Goal: Task Accomplishment & Management: Use online tool/utility

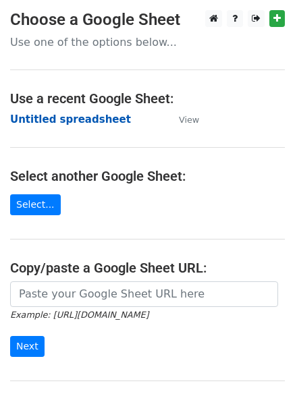
click at [29, 120] on strong "Untitled spreadsheet" at bounding box center [70, 119] width 121 height 12
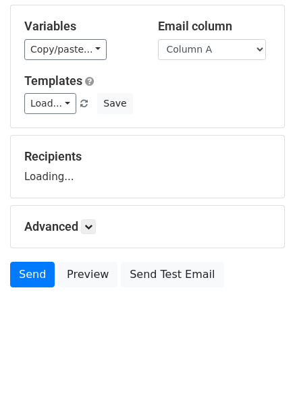
scroll to position [76, 0]
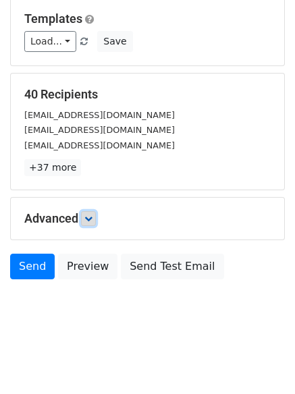
click at [92, 224] on link at bounding box center [88, 218] width 15 height 15
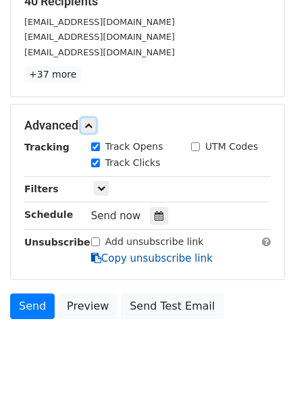
scroll to position [236, 0]
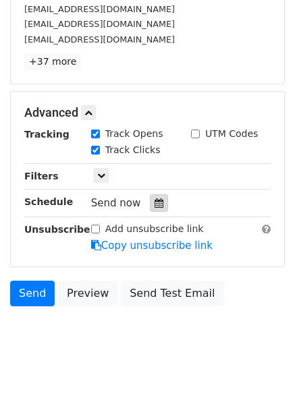
click at [154, 208] on icon at bounding box center [158, 202] width 9 height 9
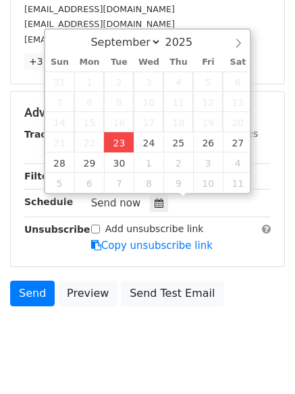
type input "2025-09-23 12:00"
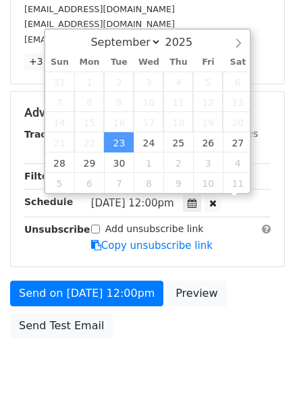
scroll to position [1, 0]
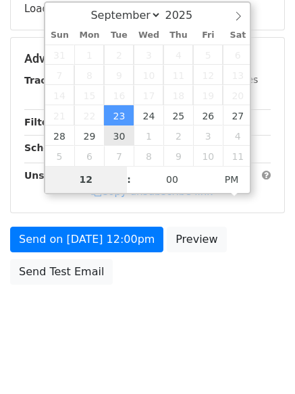
type input "4"
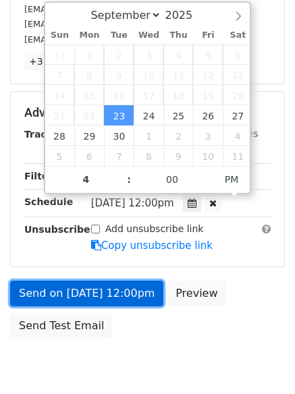
type input "2025-09-23 16:00"
click at [104, 286] on link "Send on Sep 23 at 12:00pm" at bounding box center [86, 293] width 153 height 26
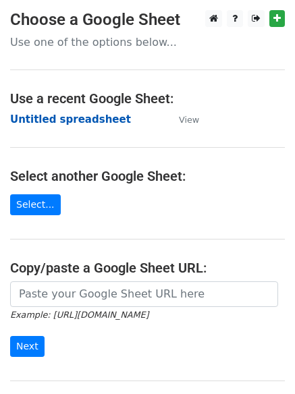
click at [53, 115] on strong "Untitled spreadsheet" at bounding box center [70, 119] width 121 height 12
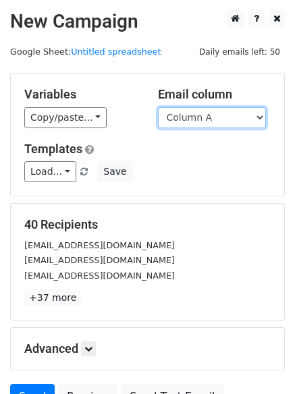
drag, startPoint x: 0, startPoint y: 0, endPoint x: 200, endPoint y: 118, distance: 231.8
click at [199, 118] on select "Column A Column B Column C Column D Column E" at bounding box center [212, 117] width 108 height 21
select select "Column B"
click at [158, 107] on select "Column A Column B Column C Column D Column E" at bounding box center [212, 117] width 108 height 21
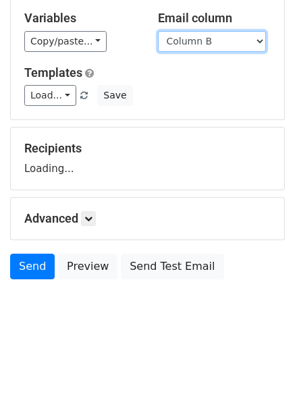
scroll to position [76, 0]
click at [82, 227] on div "Advanced Tracking Track Opens UTM Codes Track Clicks Filters Only include sprea…" at bounding box center [147, 218] width 273 height 42
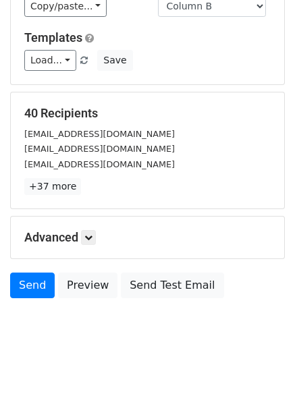
scroll to position [130, 0]
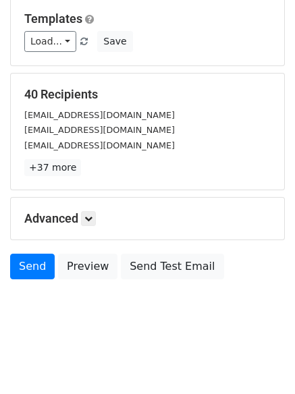
drag, startPoint x: 98, startPoint y: 224, endPoint x: 92, endPoint y: 220, distance: 6.9
click at [96, 224] on h5 "Advanced" at bounding box center [147, 218] width 246 height 15
click at [92, 219] on icon at bounding box center [88, 218] width 8 height 8
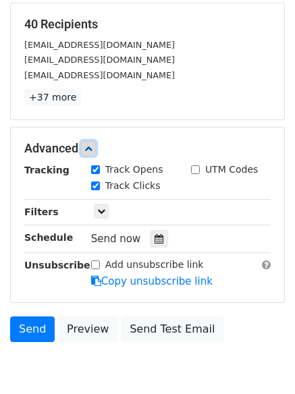
scroll to position [259, 0]
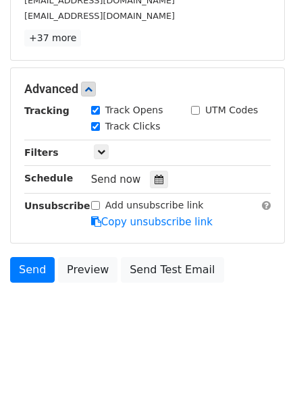
click at [148, 192] on div "Tracking Track Opens UTM Codes Track Clicks Filters Only include spreadsheet ro…" at bounding box center [147, 166] width 246 height 126
click at [154, 183] on icon at bounding box center [158, 179] width 9 height 9
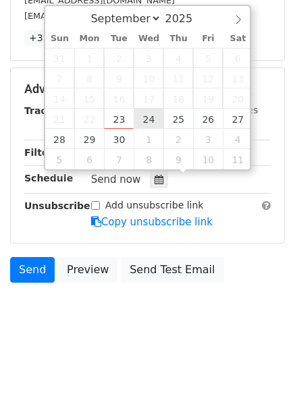
type input "2025-09-24 12:00"
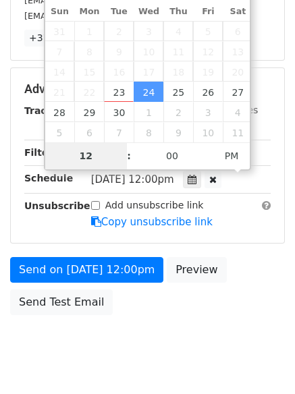
scroll to position [241, 0]
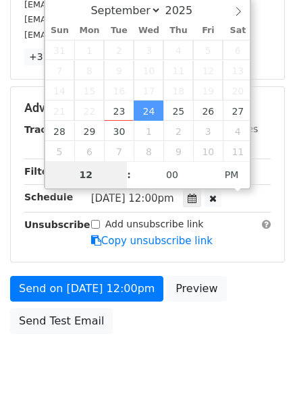
type input "5"
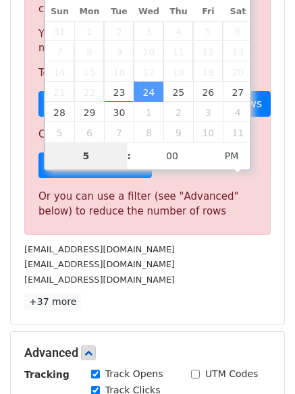
scroll to position [558, 0]
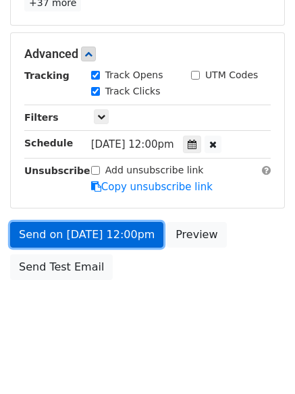
type input "2025-09-24 17:00"
click at [96, 233] on link "Send on Sep 24 at 12:00pm" at bounding box center [86, 235] width 153 height 26
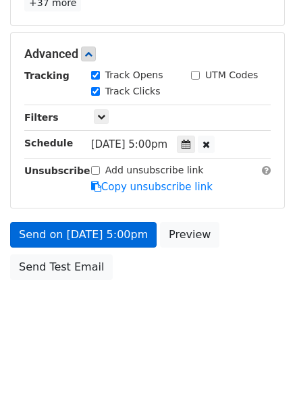
scroll to position [241, 0]
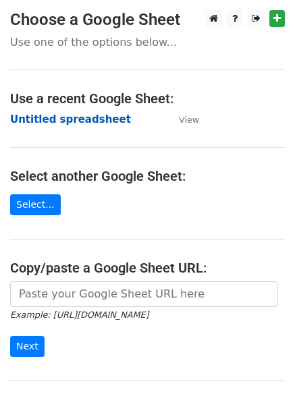
click at [28, 115] on strong "Untitled spreadsheet" at bounding box center [70, 119] width 121 height 12
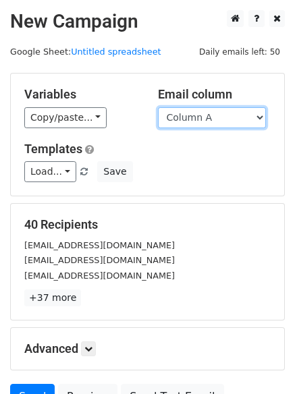
click at [222, 113] on select "Column A Column B Column C Column D Column E" at bounding box center [212, 117] width 108 height 21
select select "Column C"
click at [158, 107] on select "Column A Column B Column C Column D Column E" at bounding box center [212, 117] width 108 height 21
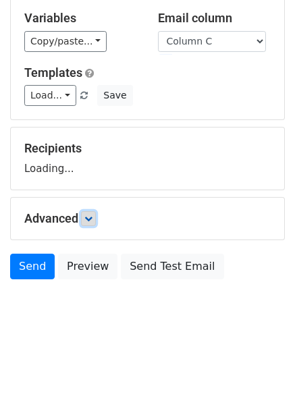
click at [90, 214] on link at bounding box center [88, 218] width 15 height 15
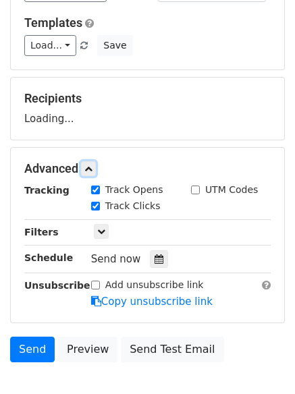
scroll to position [181, 0]
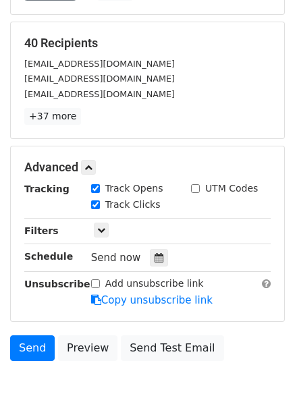
click at [162, 255] on div "Send now" at bounding box center [170, 258] width 158 height 18
click at [154, 255] on icon at bounding box center [158, 257] width 9 height 9
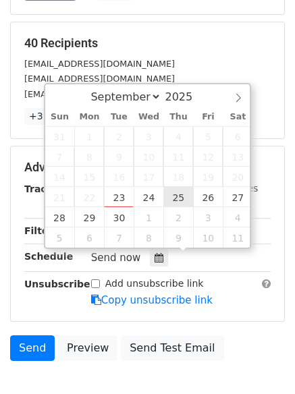
type input "[DATE] 12:00"
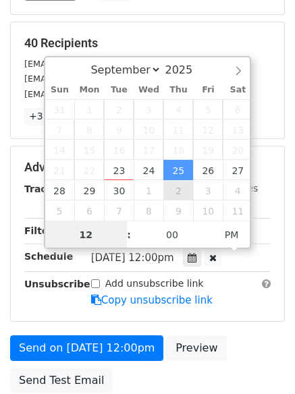
scroll to position [1, 0]
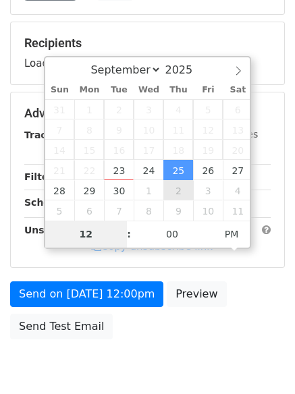
type input "6"
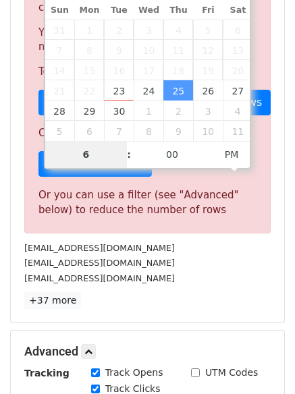
scroll to position [558, 0]
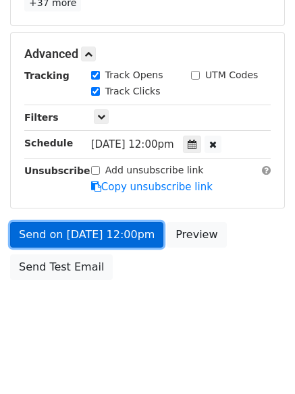
type input "2025-09-25 18:00"
click at [99, 241] on link "Send on Sep 25 at 12:00pm" at bounding box center [86, 235] width 153 height 26
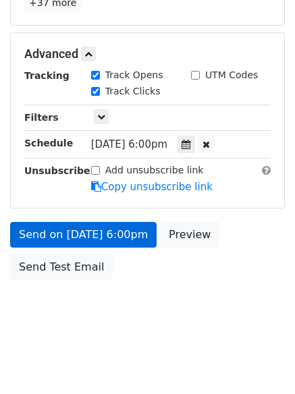
scroll to position [241, 0]
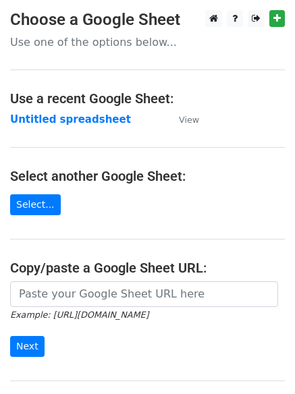
click at [43, 92] on h4 "Use a recent Google Sheet:" at bounding box center [147, 98] width 274 height 16
click at [45, 110] on main "Choose a Google Sheet Use one of the options below... Use a recent Google Sheet…" at bounding box center [147, 219] width 295 height 419
click at [45, 114] on strong "Untitled spreadsheet" at bounding box center [70, 119] width 121 height 12
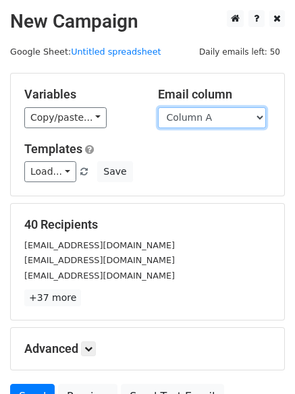
click at [211, 119] on select "Column A Column B Column C Column D Column E" at bounding box center [212, 117] width 108 height 21
select select "Column D"
click at [158, 107] on select "Column A Column B Column C Column D Column E" at bounding box center [212, 117] width 108 height 21
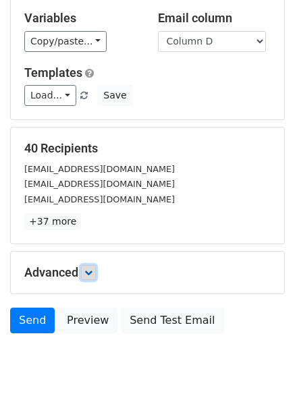
click at [87, 268] on icon at bounding box center [88, 272] width 8 height 8
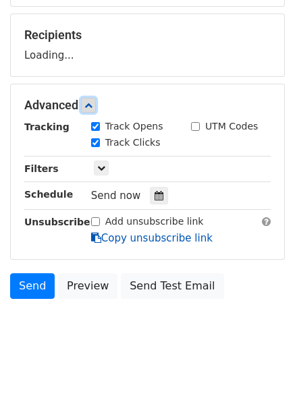
scroll to position [193, 0]
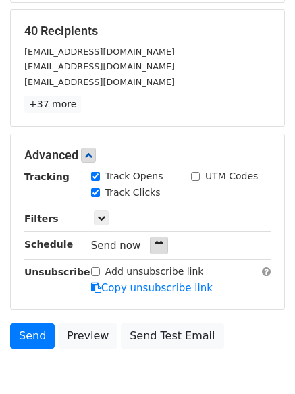
click at [154, 246] on icon at bounding box center [158, 245] width 9 height 9
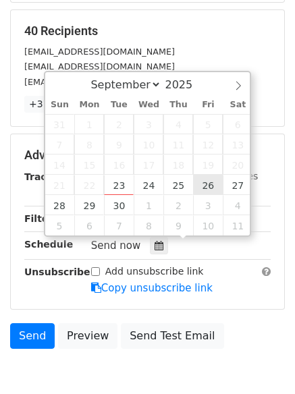
type input "2025-09-26 12:00"
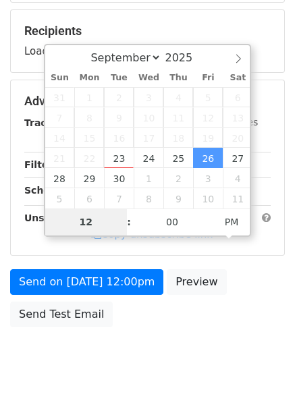
type input "7"
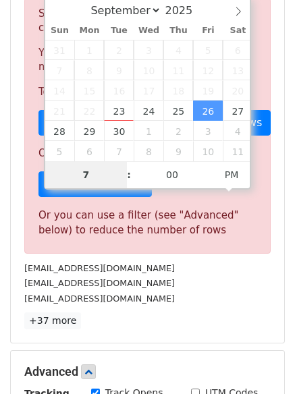
scroll to position [558, 0]
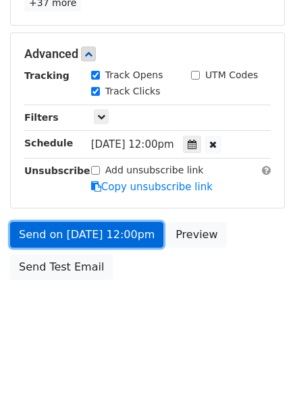
type input "2025-09-26 19:00"
click at [102, 235] on link "Send on Sep 26 at 12:00pm" at bounding box center [86, 235] width 153 height 26
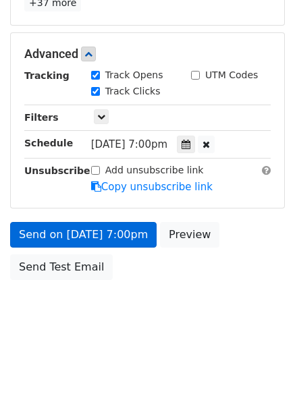
scroll to position [241, 0]
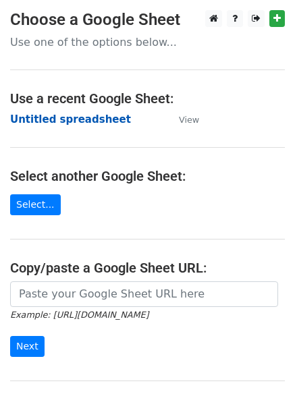
click at [35, 115] on strong "Untitled spreadsheet" at bounding box center [70, 119] width 121 height 12
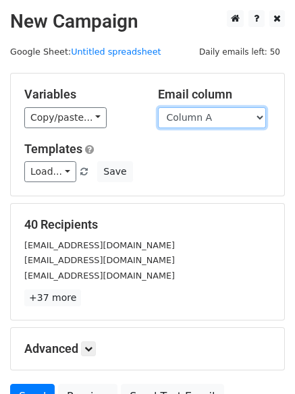
click at [198, 107] on select "Column A Column B Column C Column D Column E" at bounding box center [212, 117] width 108 height 21
select select "Column E"
click at [158, 107] on select "Column A Column B Column C Column D Column E" at bounding box center [212, 117] width 108 height 21
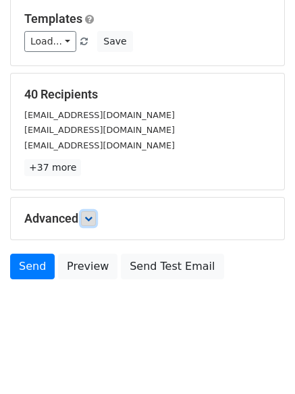
click at [84, 219] on link at bounding box center [88, 218] width 15 height 15
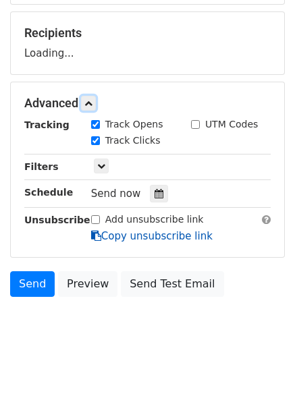
scroll to position [192, 0]
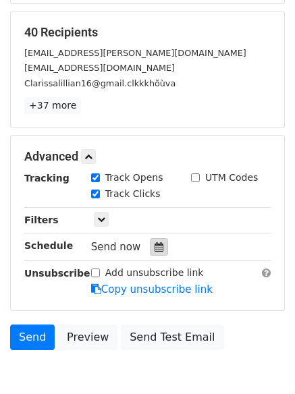
click at [150, 248] on div at bounding box center [159, 247] width 18 height 18
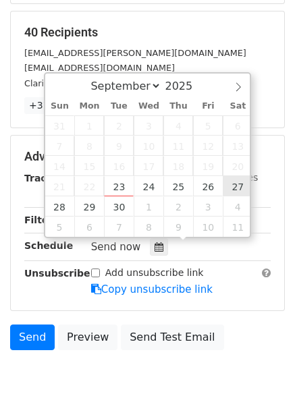
type input "2025-09-27 12:00"
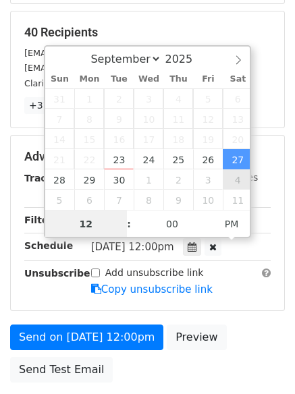
scroll to position [1, 0]
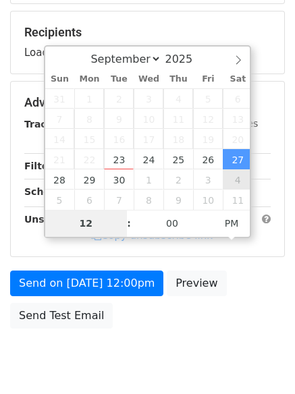
type input "8"
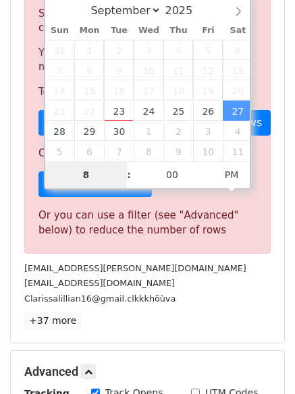
scroll to position [558, 0]
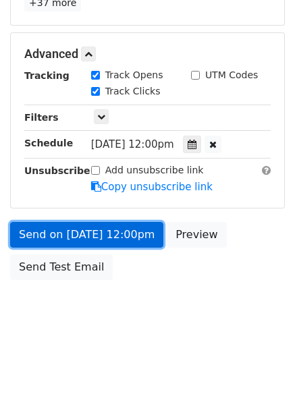
type input "2025-09-27 20:00"
click at [92, 232] on link "Send on Sep 27 at 12:00pm" at bounding box center [86, 235] width 153 height 26
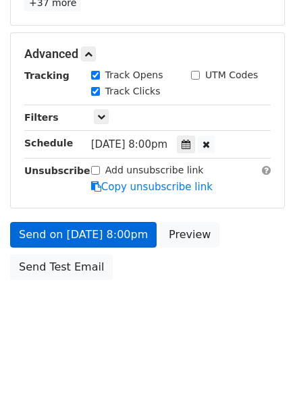
scroll to position [241, 0]
